Goal: Transaction & Acquisition: Obtain resource

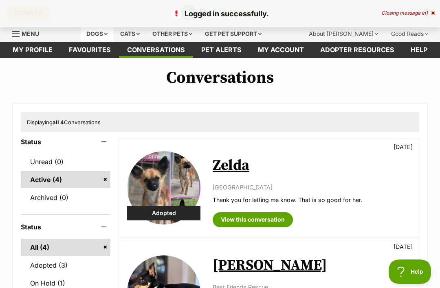
click at [113, 37] on div "Dogs" at bounding box center [97, 34] width 33 height 16
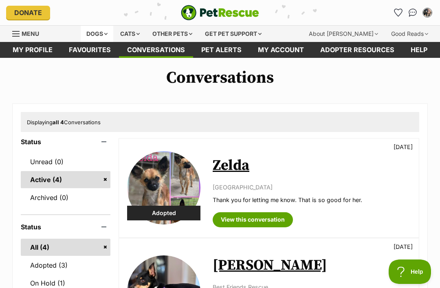
click at [110, 38] on div "Dogs" at bounding box center [97, 34] width 33 height 16
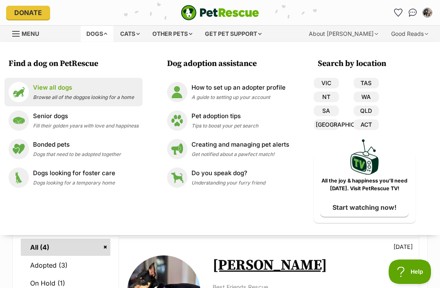
click at [72, 92] on p "View all dogs" at bounding box center [83, 87] width 101 height 9
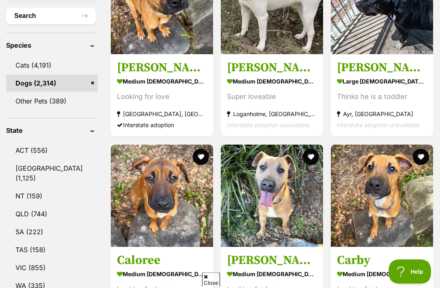
scroll to position [397, 0]
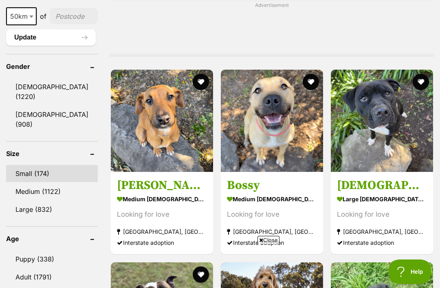
click at [42, 182] on link "Small (174)" at bounding box center [52, 173] width 92 height 17
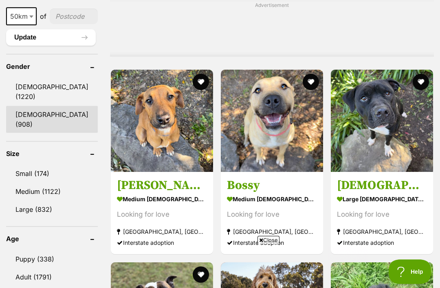
click at [47, 111] on link "Female (908)" at bounding box center [52, 119] width 92 height 27
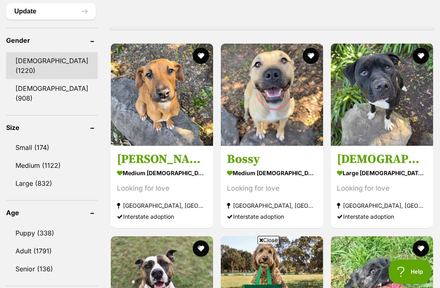
click at [42, 79] on link "Male (1220)" at bounding box center [52, 65] width 92 height 27
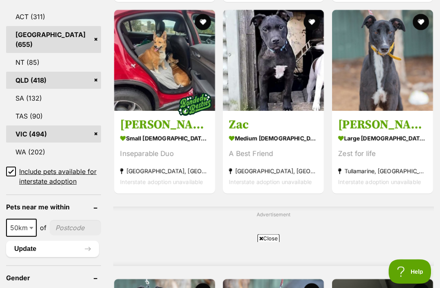
scroll to position [487, 0]
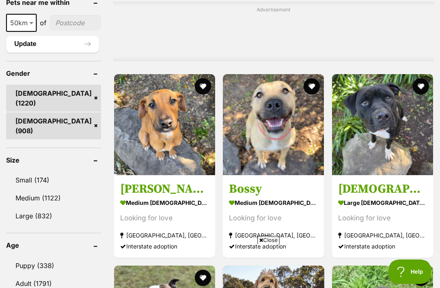
scroll to position [688, 0]
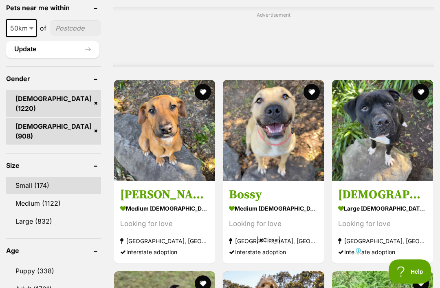
click at [44, 177] on link "Small (174)" at bounding box center [53, 185] width 95 height 17
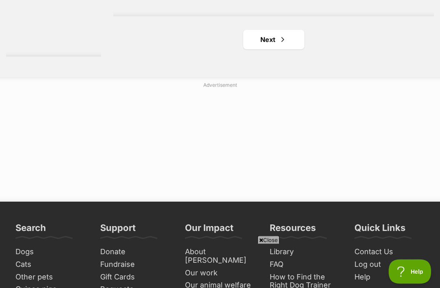
scroll to position [1848, 0]
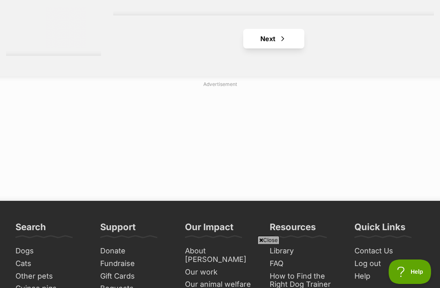
click at [279, 44] on span "Next page" at bounding box center [283, 39] width 8 height 10
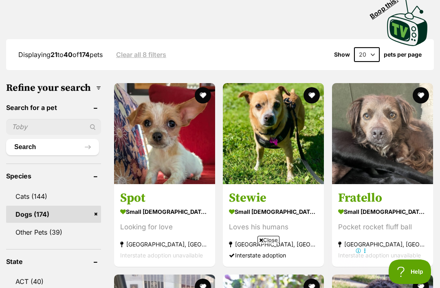
scroll to position [227, 0]
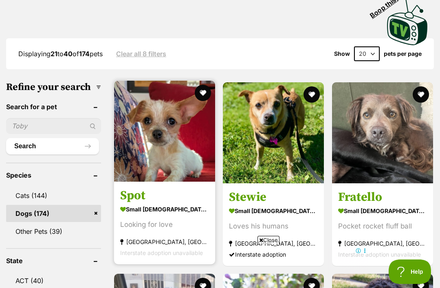
click at [159, 154] on img at bounding box center [164, 131] width 101 height 101
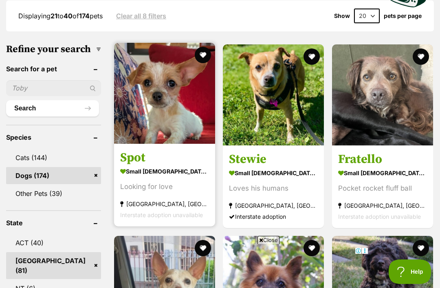
scroll to position [243, 0]
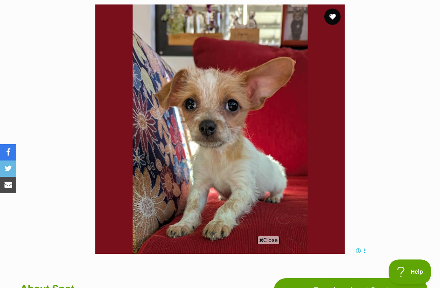
scroll to position [176, 0]
